Goal: Information Seeking & Learning: Compare options

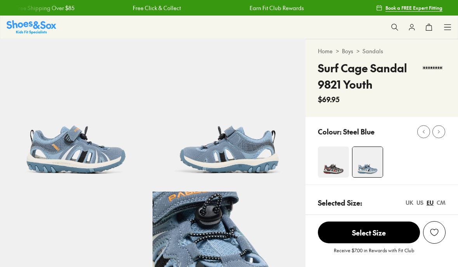
select select "*"
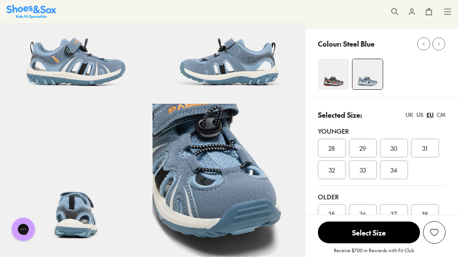
scroll to position [87, 0]
click at [445, 116] on div "CM" at bounding box center [441, 115] width 9 height 8
click at [422, 115] on div "US" at bounding box center [420, 115] width 7 height 8
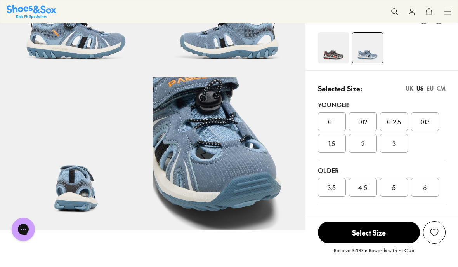
scroll to position [0, 0]
click at [445, 88] on div "CM" at bounding box center [441, 88] width 9 height 8
click at [432, 88] on div "EU" at bounding box center [430, 88] width 7 height 8
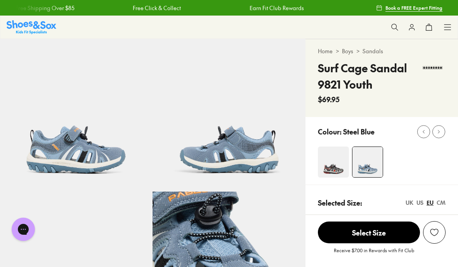
click at [331, 157] on img at bounding box center [333, 161] width 31 height 31
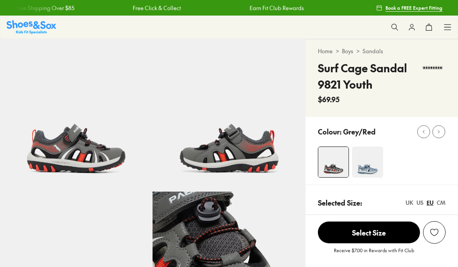
select select "*"
click at [364, 162] on img at bounding box center [367, 161] width 31 height 31
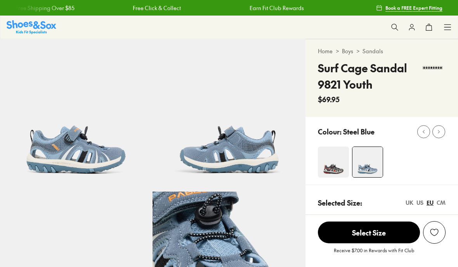
select select "*"
click at [445, 29] on icon at bounding box center [448, 27] width 8 height 8
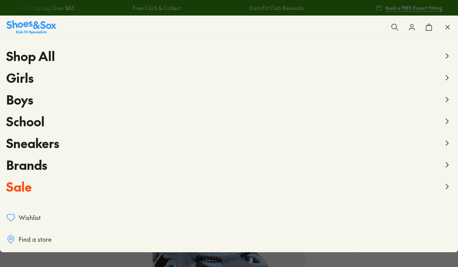
click at [26, 101] on span "Boys" at bounding box center [19, 99] width 27 height 17
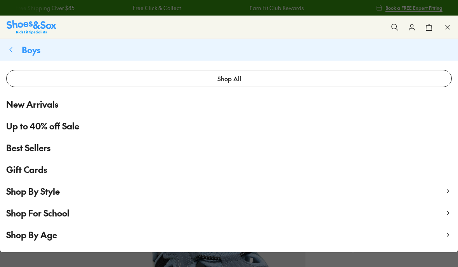
click at [41, 191] on span "Shop By Style" at bounding box center [33, 191] width 54 height 12
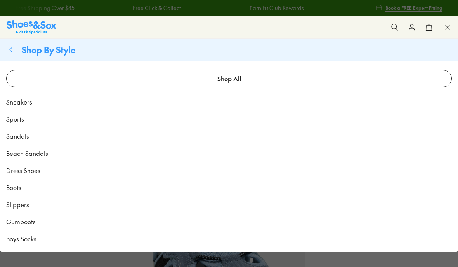
click at [23, 103] on span "Sneakers" at bounding box center [19, 101] width 26 height 9
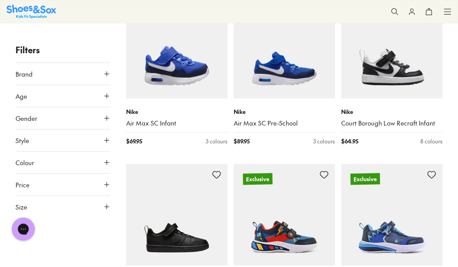
scroll to position [852, 0]
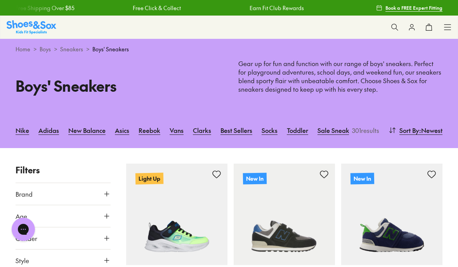
click at [298, 125] on link "Toddler" at bounding box center [297, 130] width 21 height 17
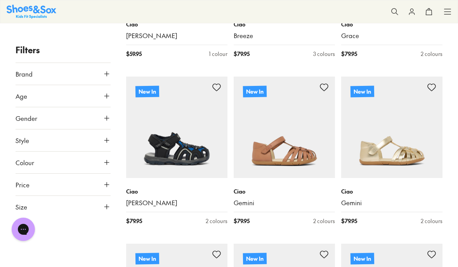
scroll to position [605, 0]
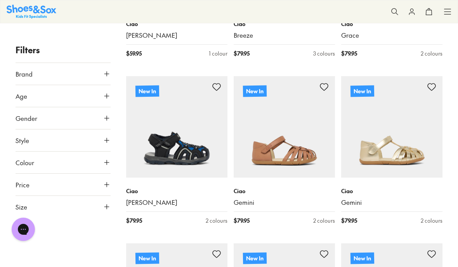
click at [155, 131] on img at bounding box center [176, 126] width 101 height 101
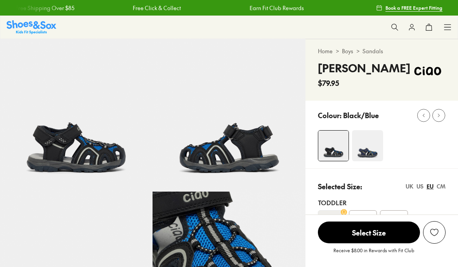
select select "*"
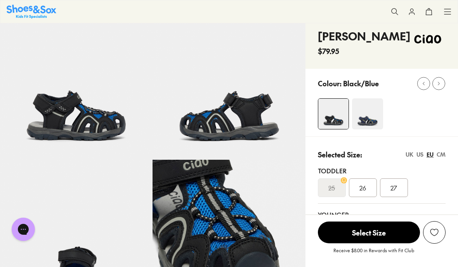
scroll to position [31, 0]
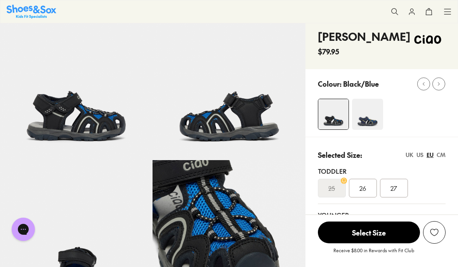
click at [367, 118] on img at bounding box center [367, 114] width 31 height 31
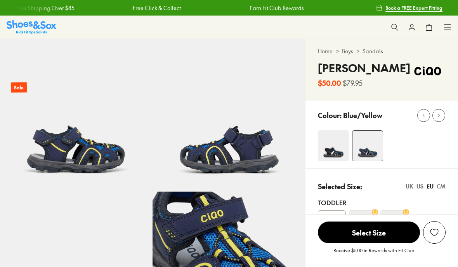
select select "*"
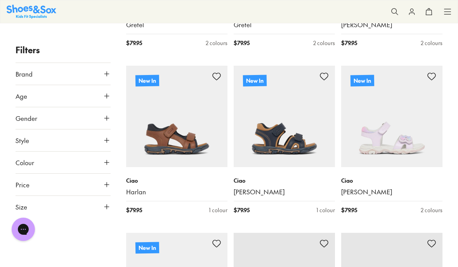
scroll to position [950, 0]
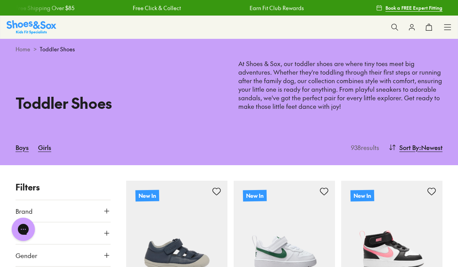
click at [392, 25] on icon at bounding box center [395, 27] width 8 height 8
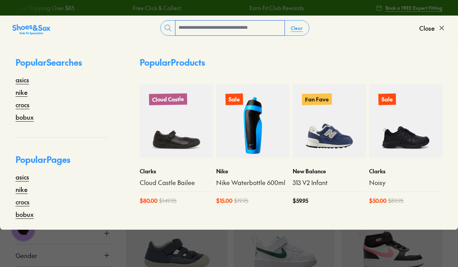
click at [198, 28] on input "text" at bounding box center [230, 28] width 109 height 15
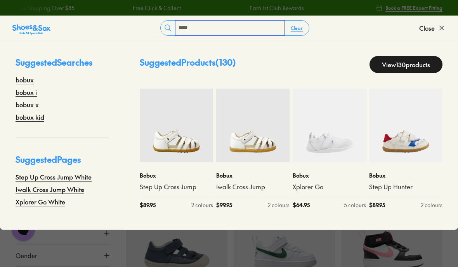
type input "*****"
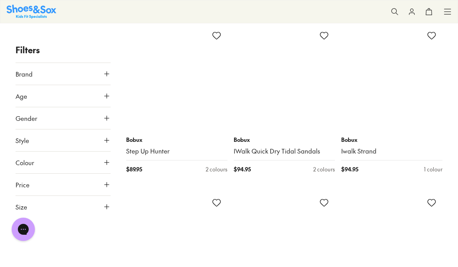
scroll to position [1760, 0]
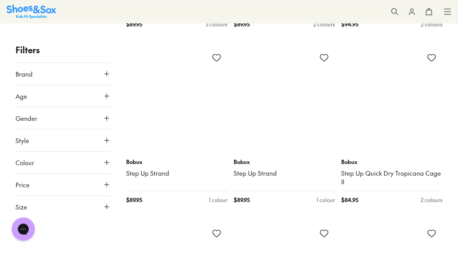
scroll to position [2573, 0]
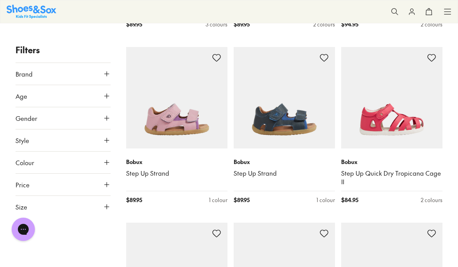
click at [275, 126] on img at bounding box center [284, 97] width 101 height 101
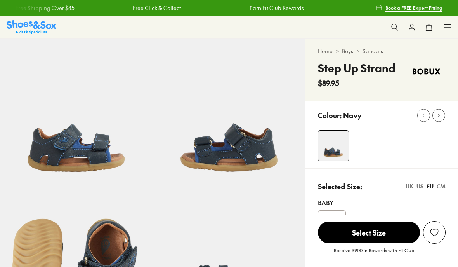
select select "*"
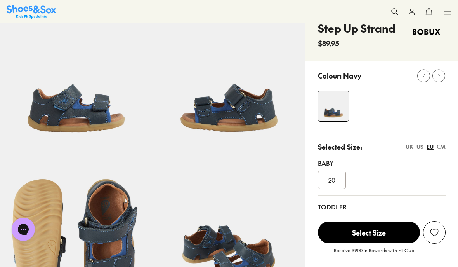
scroll to position [40, 0]
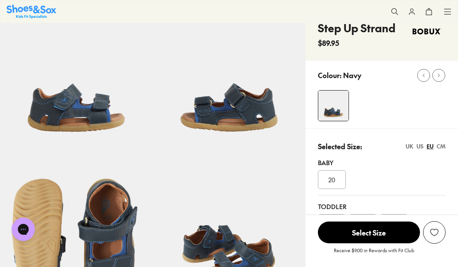
click at [398, 223] on span "Bigger Sizes" at bounding box center [394, 223] width 14 height 14
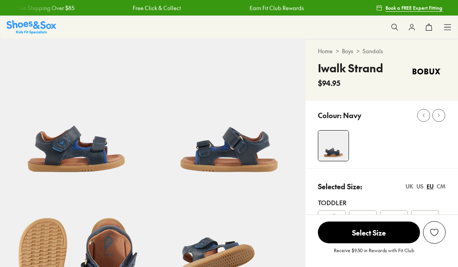
select select "*"
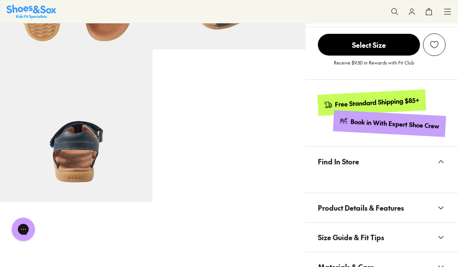
scroll to position [296, 0]
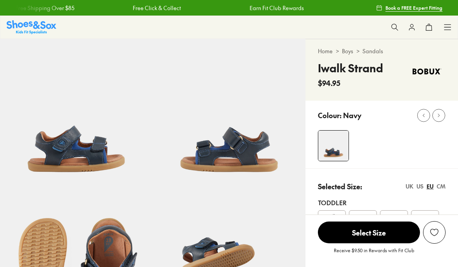
select select "*"
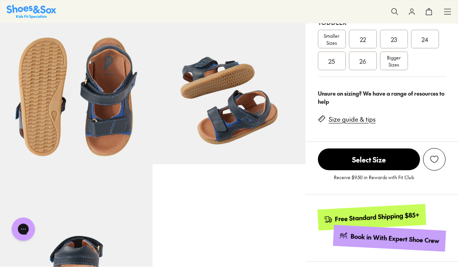
scroll to position [176, 0]
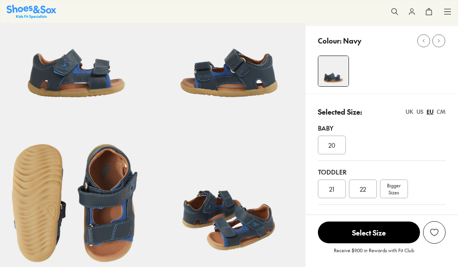
select select "*"
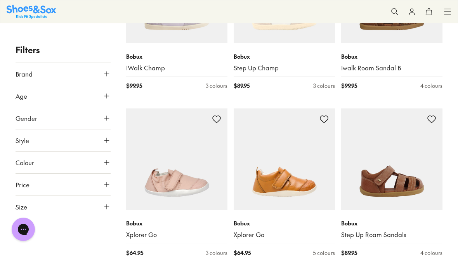
scroll to position [1048, 0]
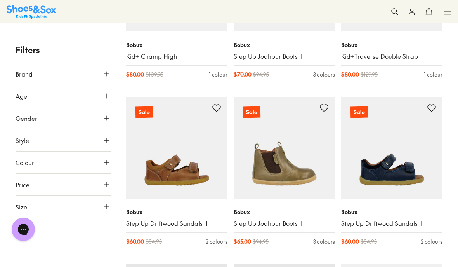
scroll to position [3731, 0]
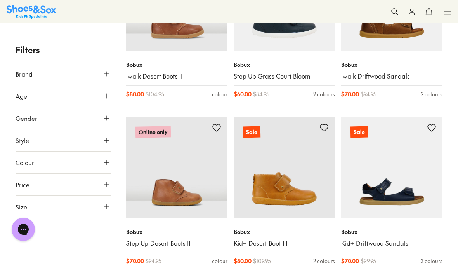
scroll to position [4895, 0]
